Goal: Use online tool/utility

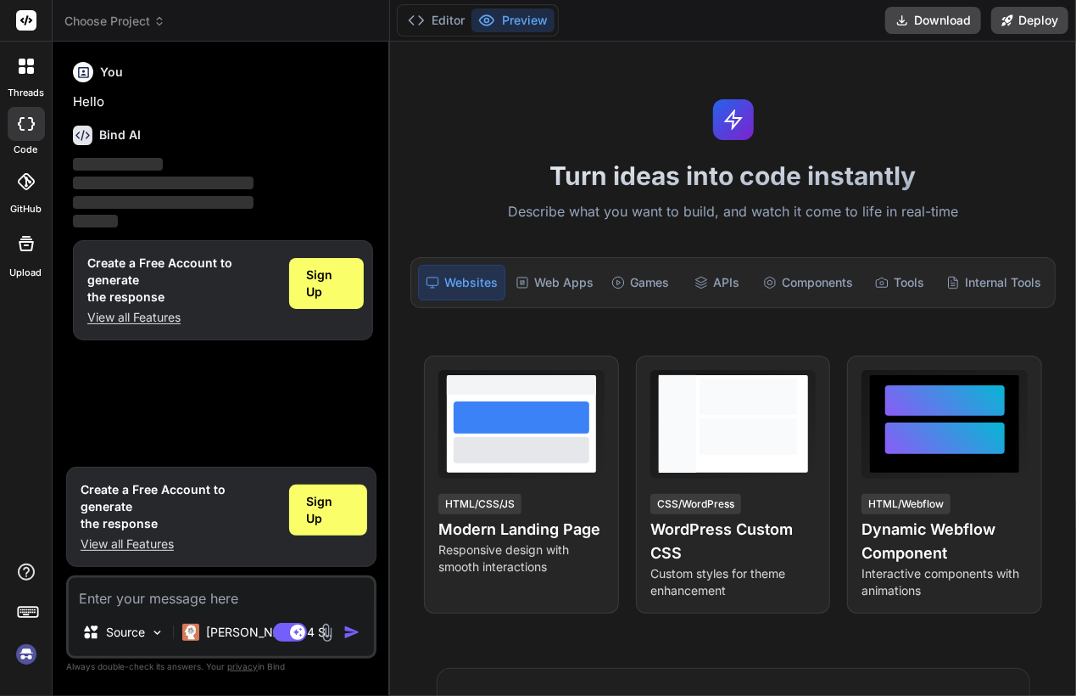
type textarea "x"
click at [428, 14] on button "Editor" at bounding box center [436, 20] width 70 height 24
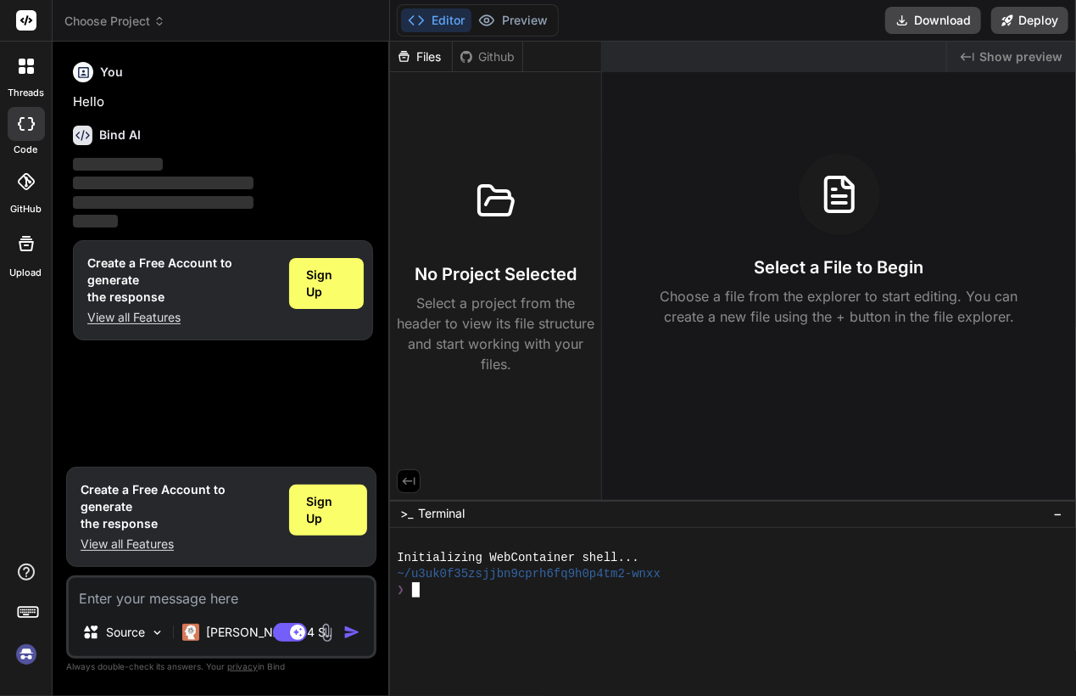
click at [668, 603] on div at bounding box center [725, 605] width 656 height 16
click at [500, 249] on div "No Project Selected Select a project from the header to view its file structure…" at bounding box center [496, 267] width 198 height 214
click at [495, 61] on div "Github" at bounding box center [488, 56] width 70 height 17
click at [426, 53] on div "Files" at bounding box center [421, 56] width 62 height 17
click at [482, 616] on div at bounding box center [725, 621] width 656 height 16
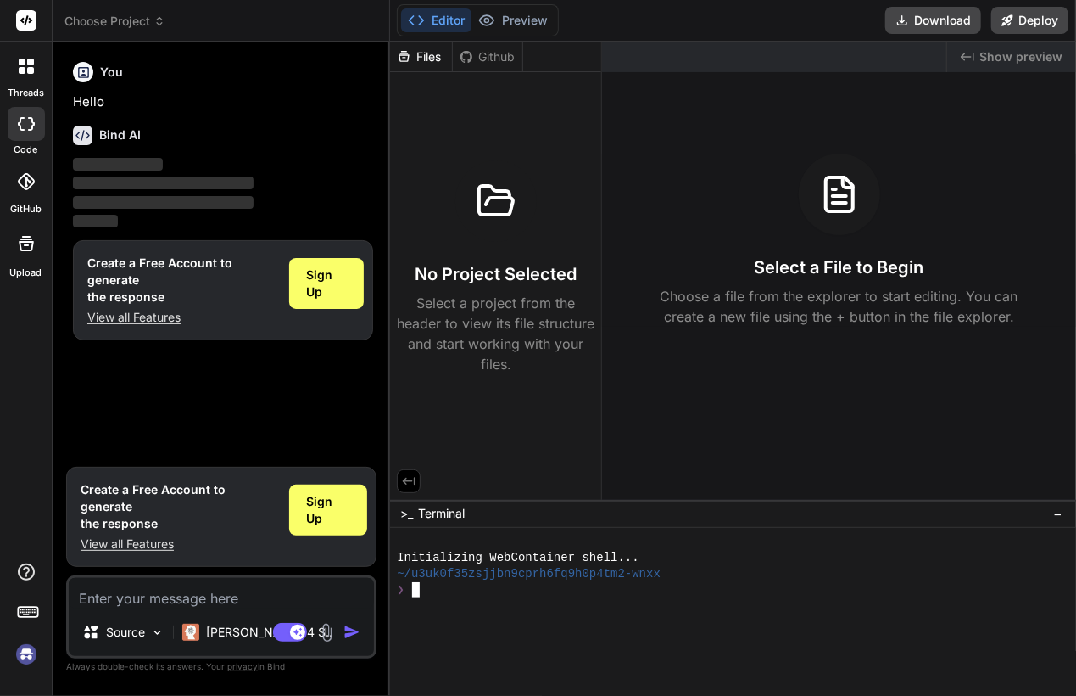
click at [482, 616] on div at bounding box center [725, 621] width 656 height 16
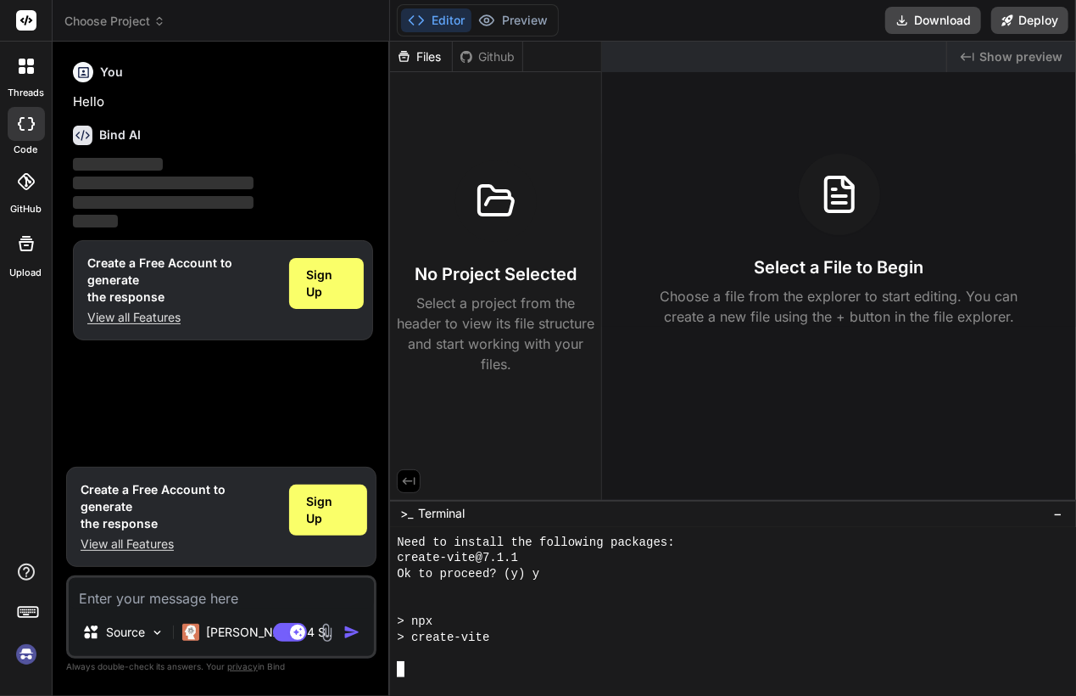
scroll to position [173, 0]
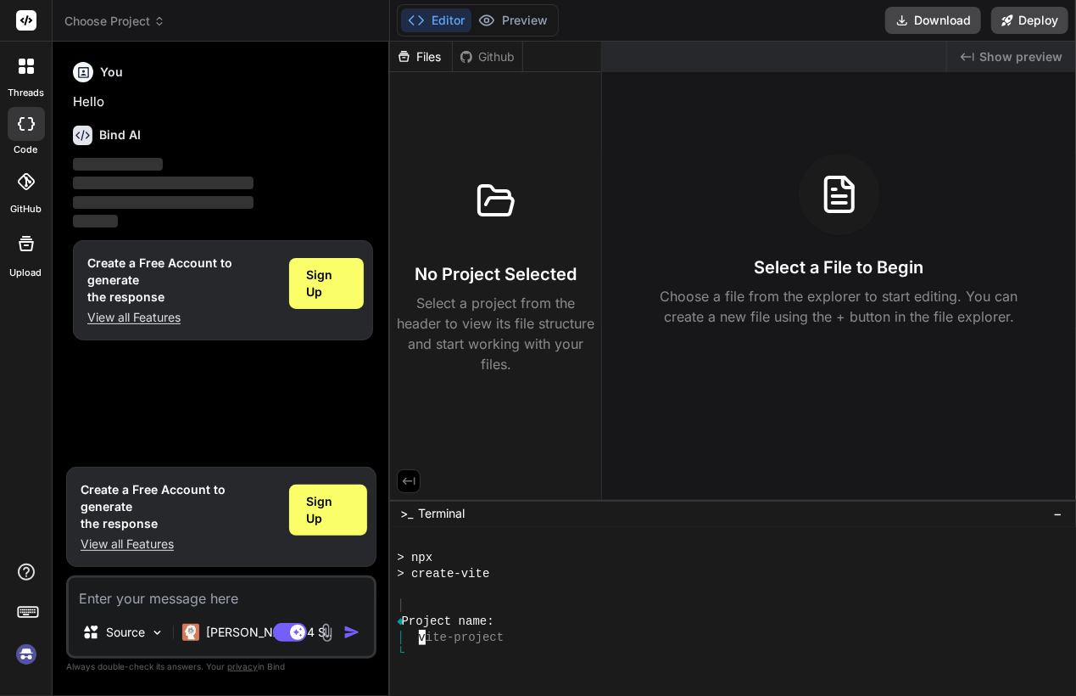
click at [804, 591] on div at bounding box center [725, 590] width 656 height 16
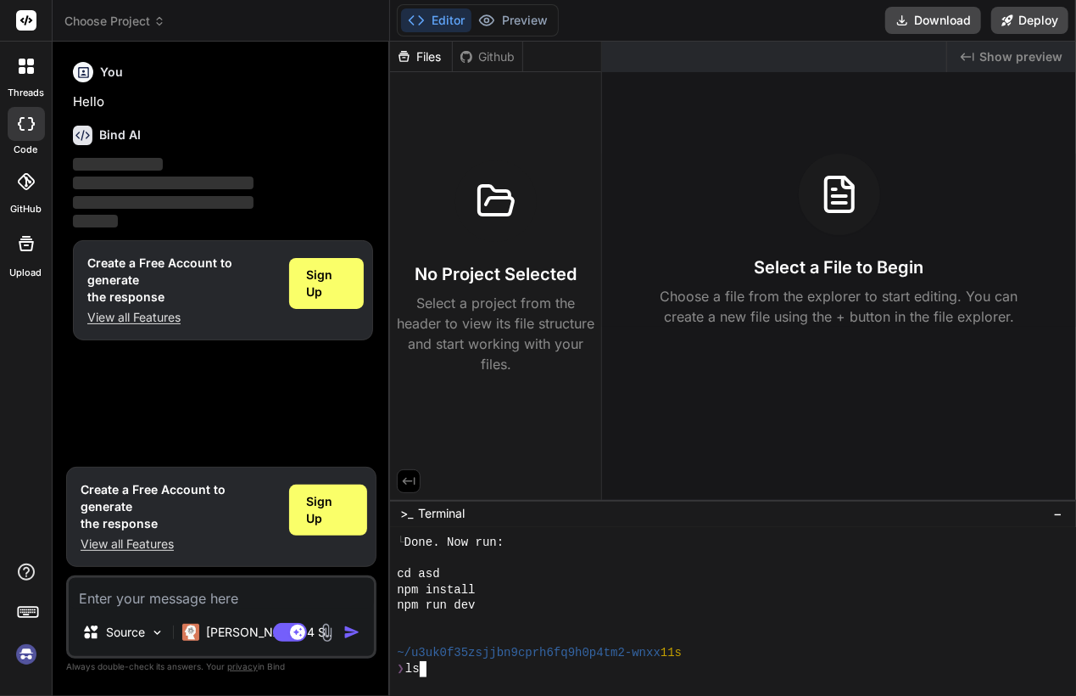
scroll to position [490, 0]
click at [784, 580] on div at bounding box center [725, 574] width 656 height 16
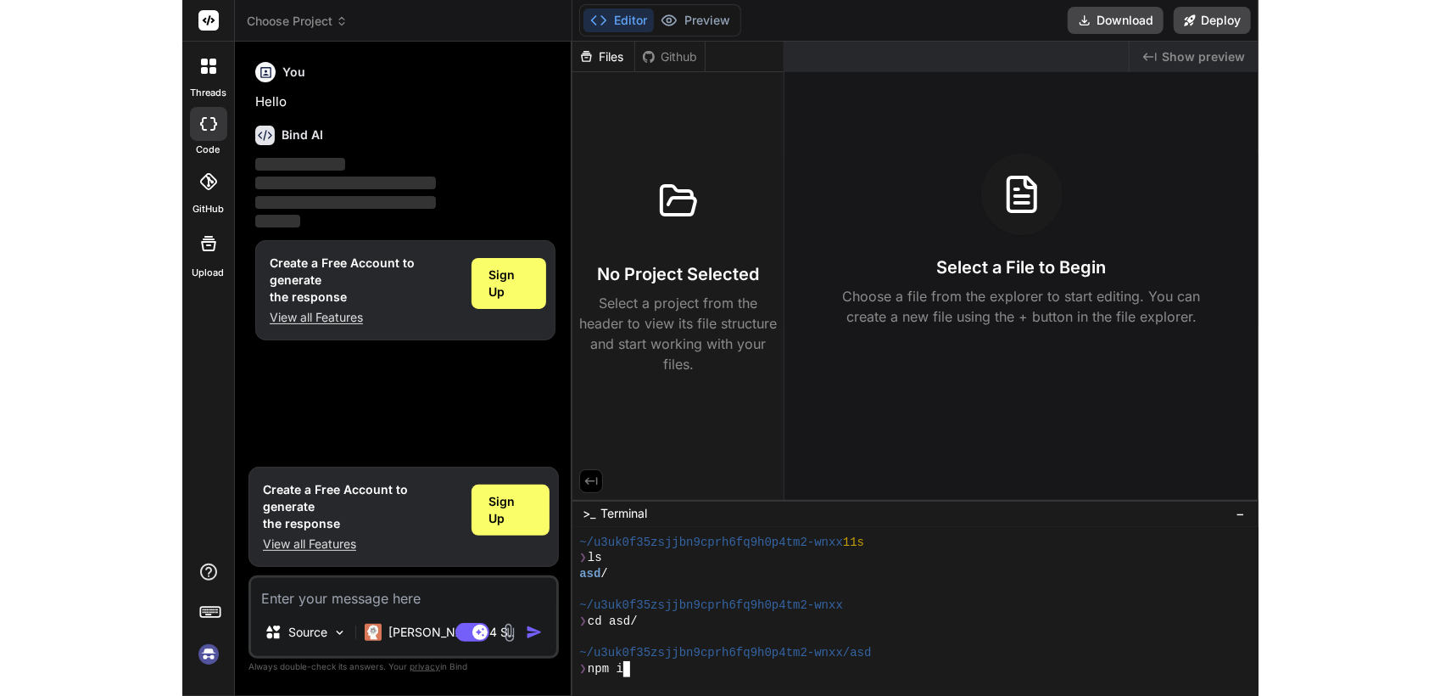
scroll to position [553, 0]
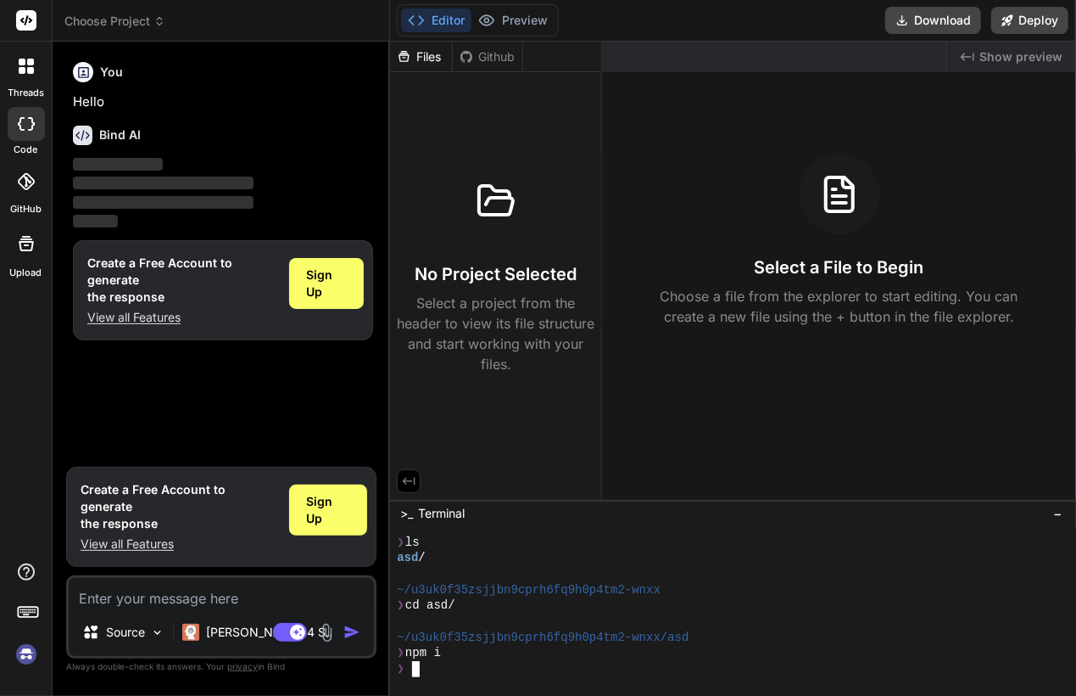
type textarea "x"
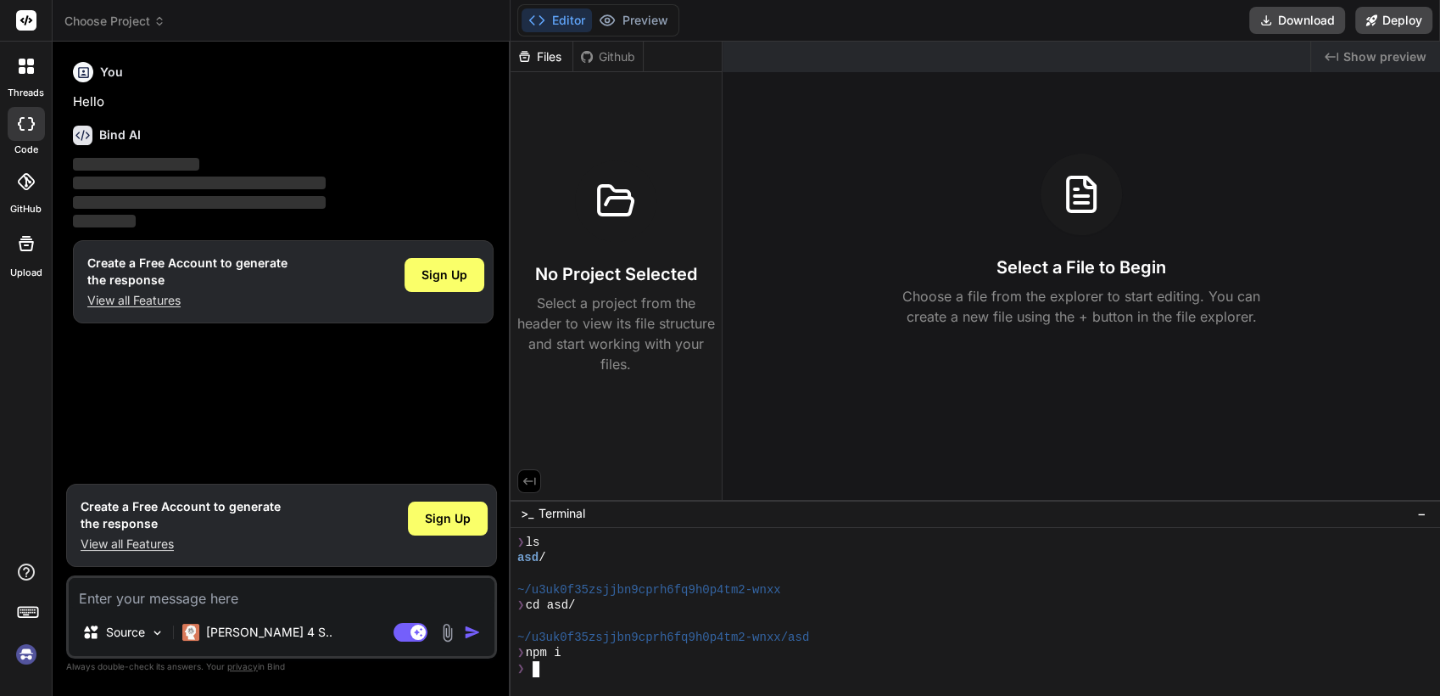
scroll to position [665, 0]
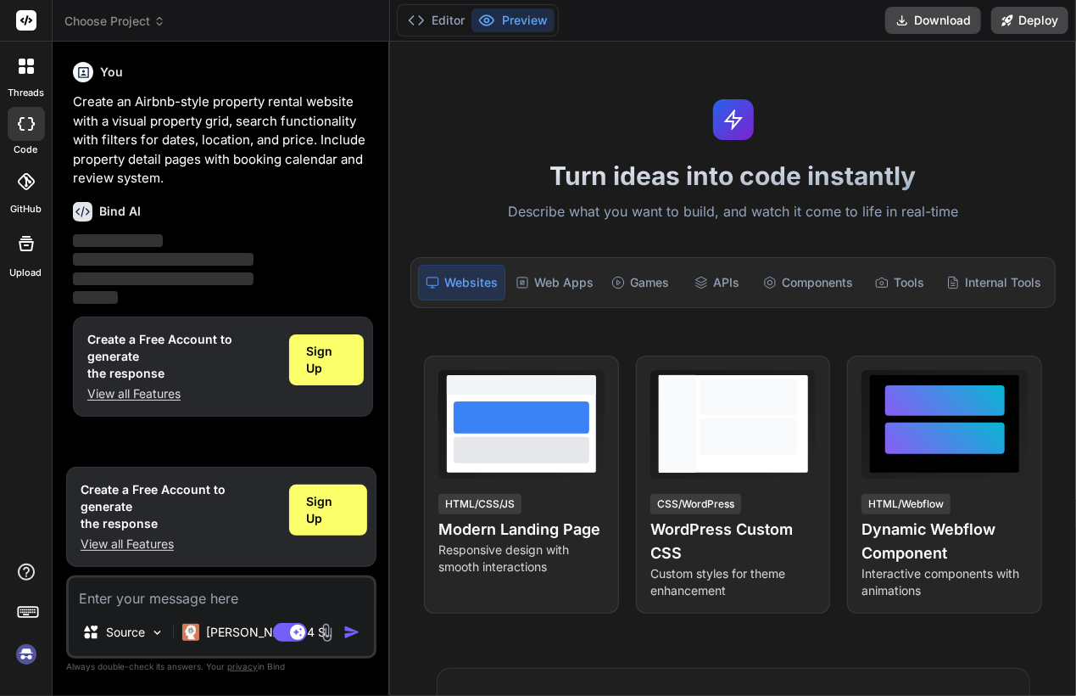
type textarea "x"
